Goal: Transaction & Acquisition: Obtain resource

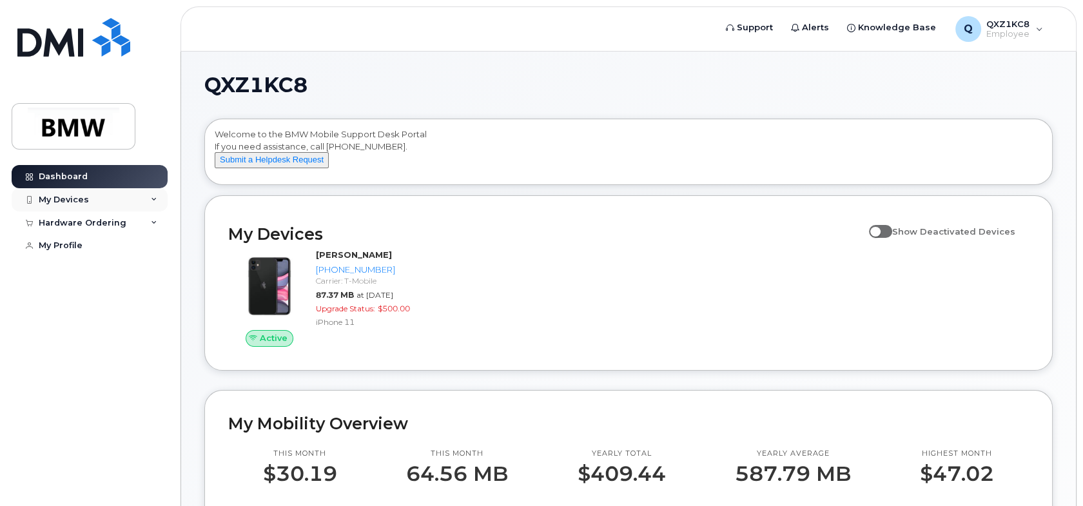
click at [157, 195] on div "My Devices" at bounding box center [90, 199] width 156 height 23
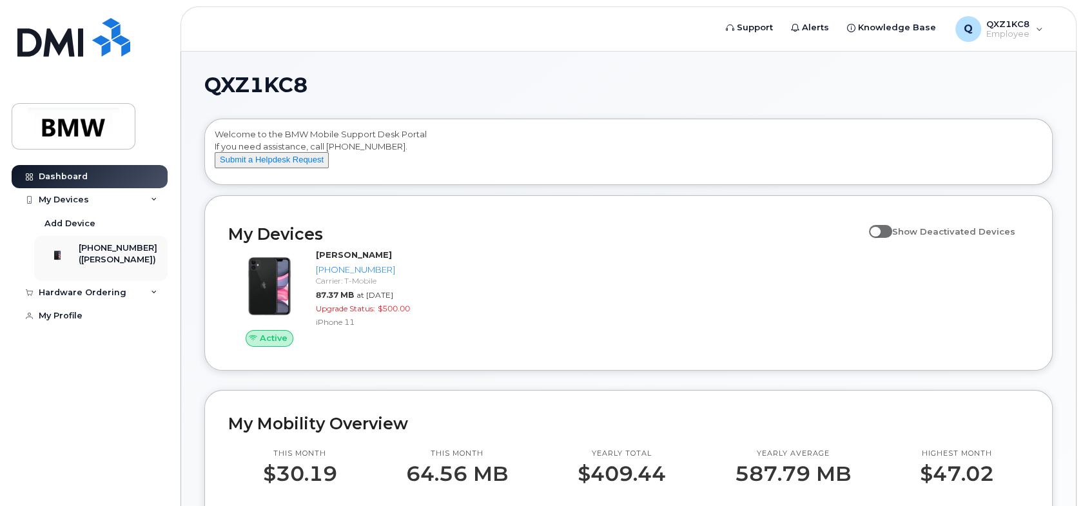
drag, startPoint x: 151, startPoint y: 301, endPoint x: 148, endPoint y: 292, distance: 9.6
click at [151, 296] on icon at bounding box center [154, 292] width 6 height 6
click at [83, 347] on div "New Order" at bounding box center [68, 341] width 49 height 12
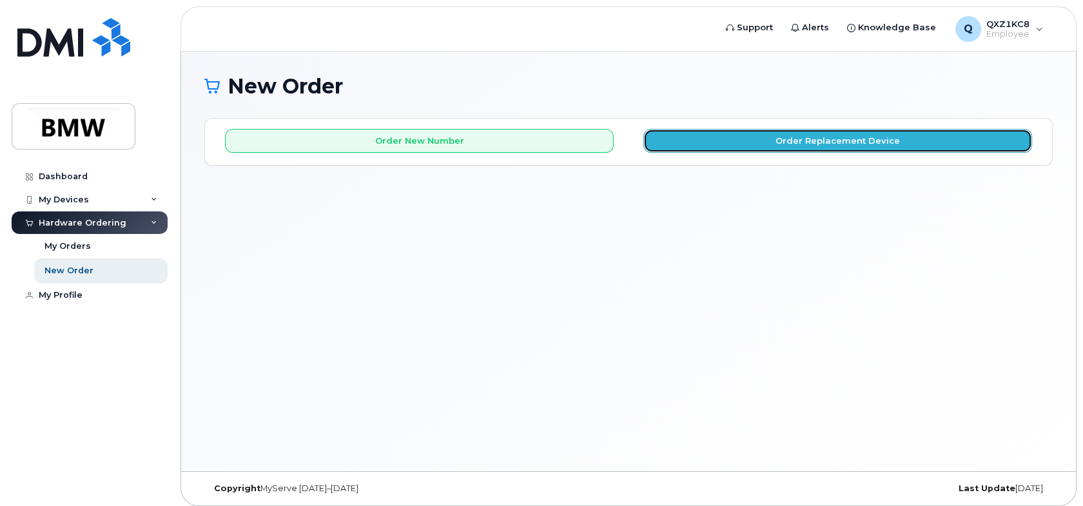
click at [819, 149] on button "Order Replacement Device" at bounding box center [837, 141] width 389 height 24
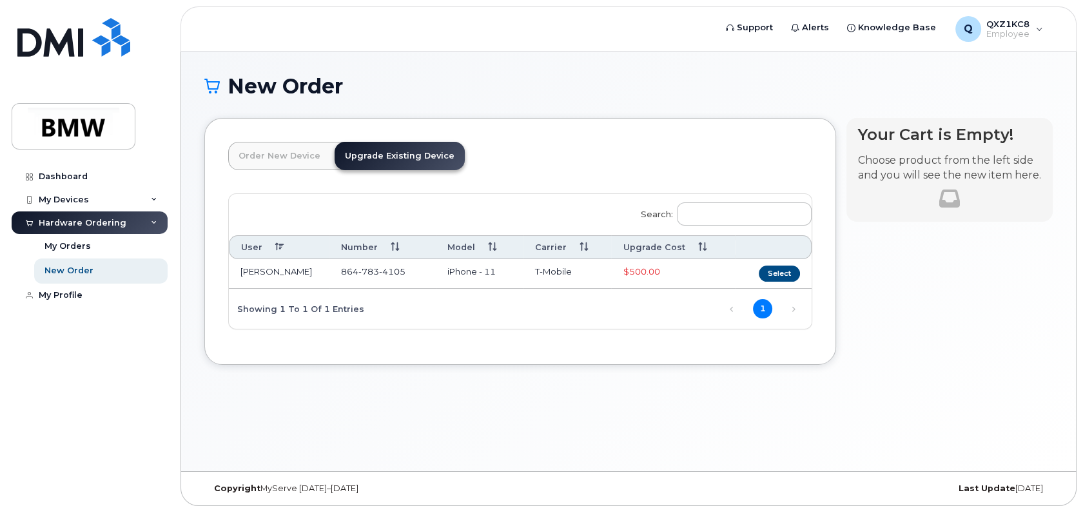
click at [93, 218] on div "Hardware Ordering" at bounding box center [83, 223] width 88 height 10
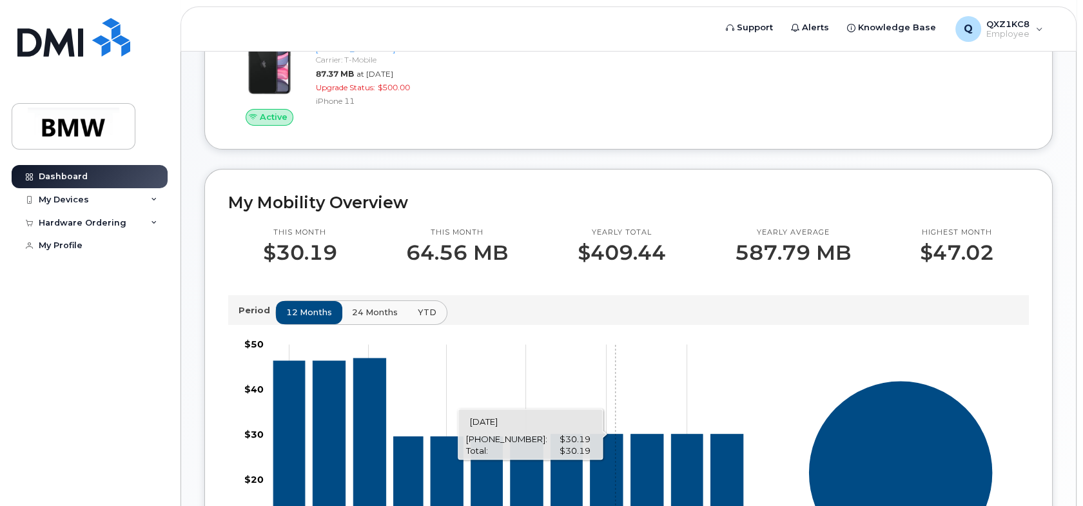
scroll to position [220, 0]
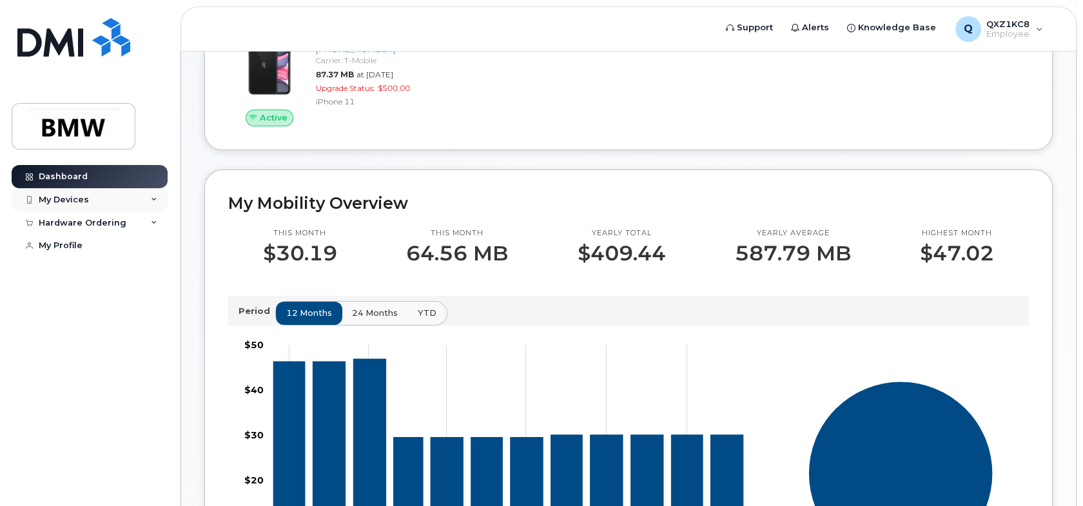
click at [155, 200] on icon at bounding box center [154, 200] width 6 height 6
click at [153, 224] on icon at bounding box center [154, 223] width 6 height 6
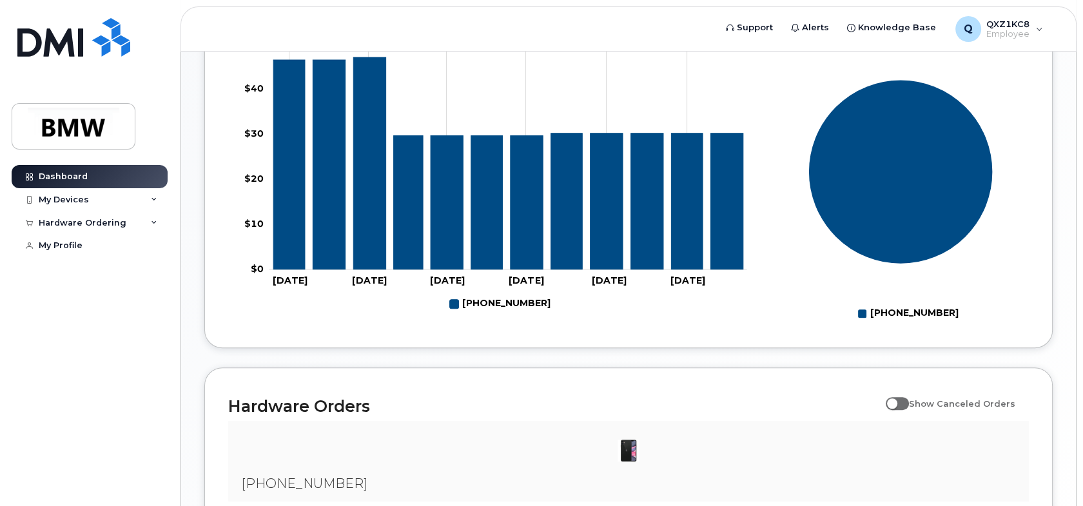
scroll to position [672, 0]
